Goal: Task Accomplishment & Management: Complete application form

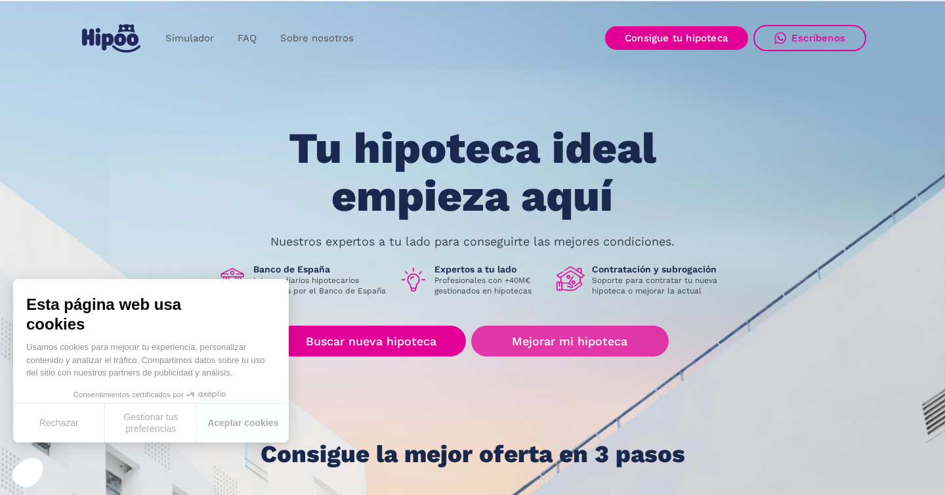
click at [531, 339] on link "Mejorar mi hipoteca" at bounding box center [570, 341] width 198 height 31
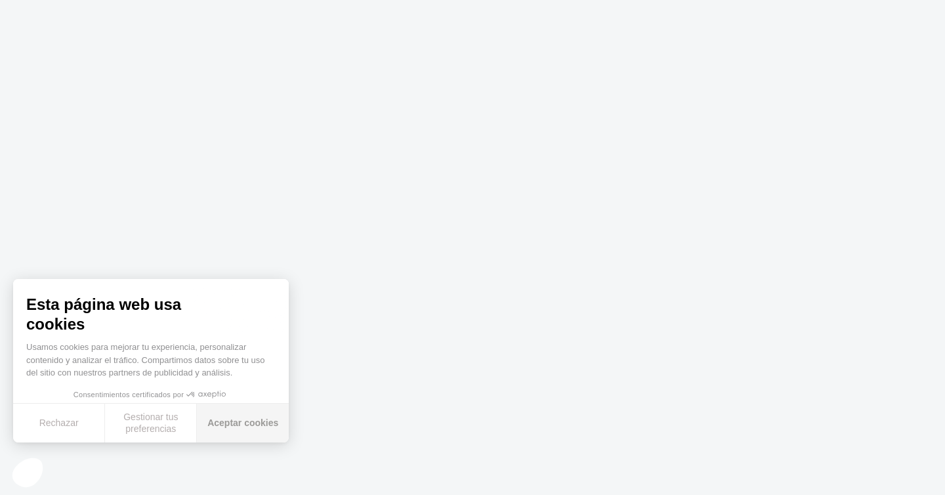
click at [213, 425] on button "Aceptar cookies" at bounding box center [243, 423] width 92 height 39
